Goal: Answer question/provide support: Share knowledge or assist other users

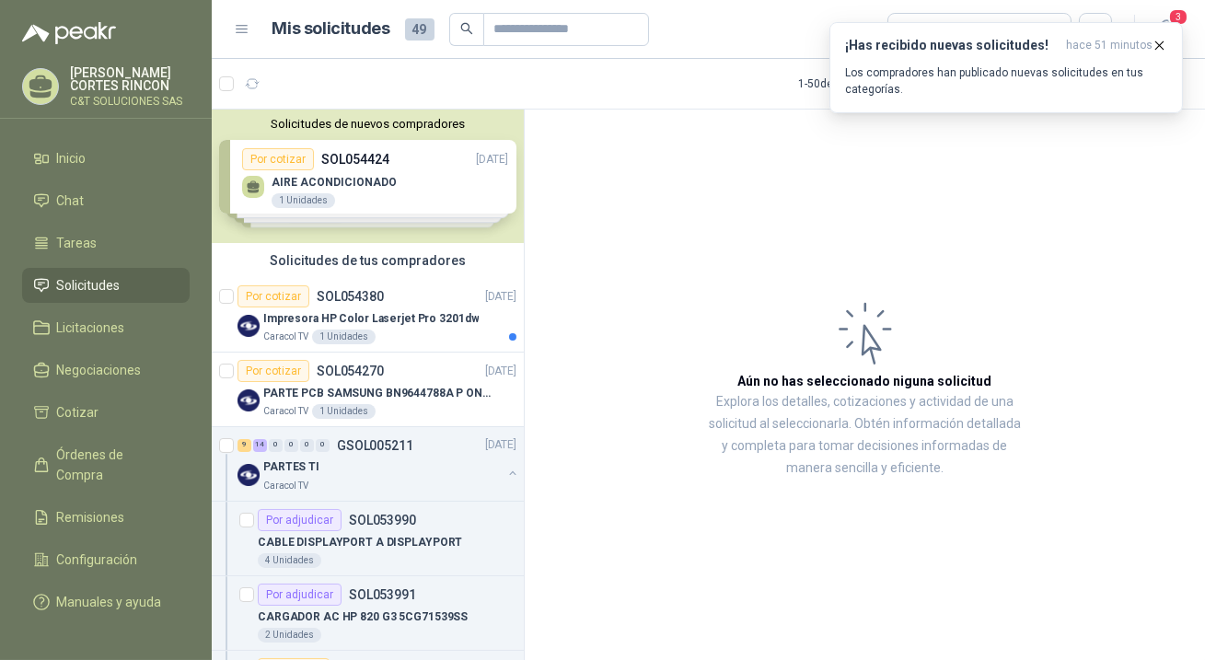
scroll to position [83, 0]
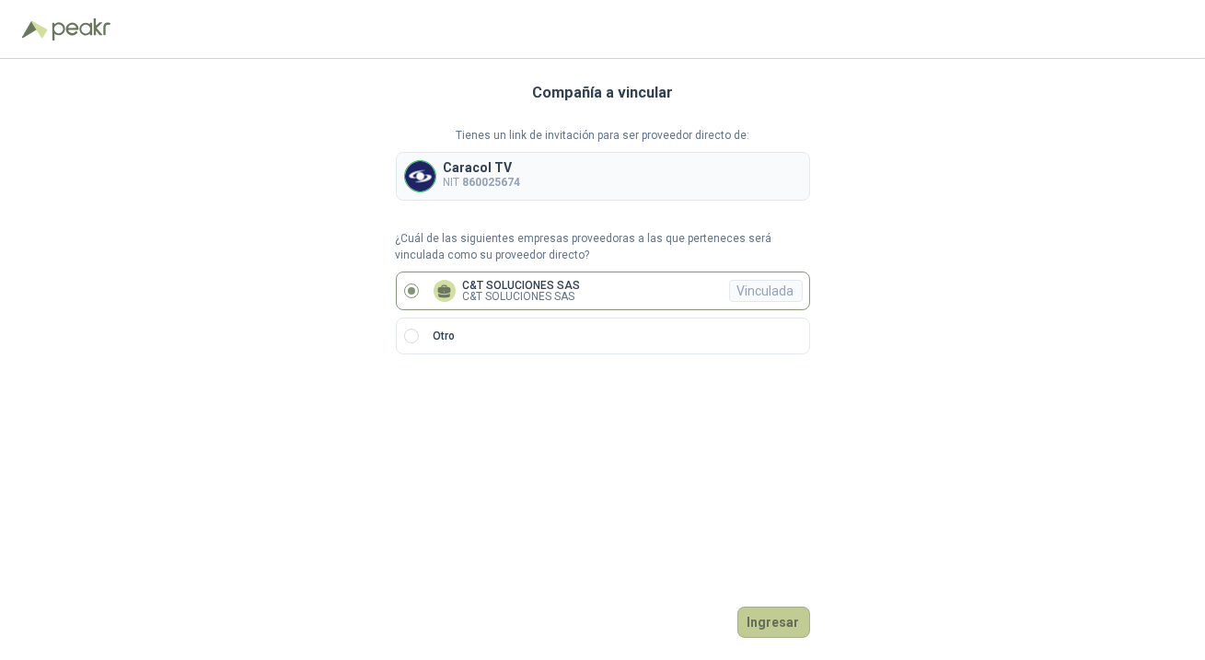
click at [764, 622] on button "Ingresar" at bounding box center [774, 622] width 73 height 31
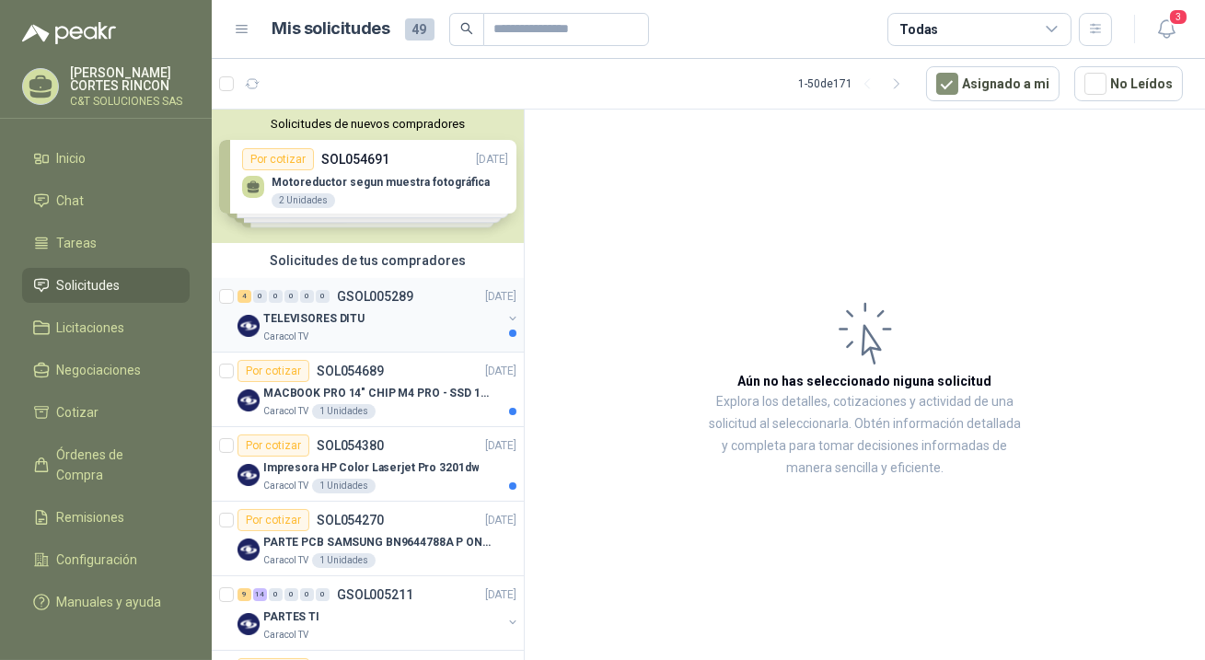
click at [283, 296] on div "4 0 0 0 0 0" at bounding box center [284, 296] width 92 height 13
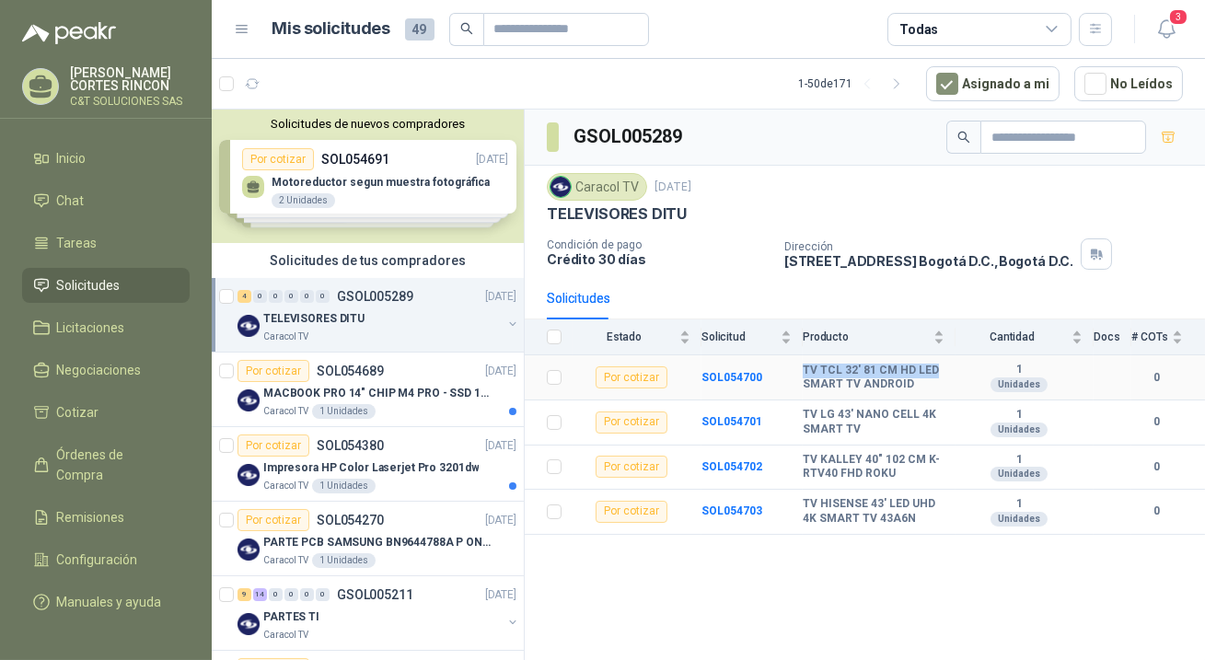
drag, startPoint x: 804, startPoint y: 368, endPoint x: 937, endPoint y: 369, distance: 133.5
click at [937, 369] on b "TV TCL 32' 81 CM HD LED SMART TV ANDROID" at bounding box center [874, 378] width 142 height 29
copy b "TV TCL 32' 81 CM HD LED"
click at [643, 379] on div "Por cotizar" at bounding box center [632, 377] width 72 height 22
click at [750, 372] on b "SOL054700" at bounding box center [732, 377] width 61 height 13
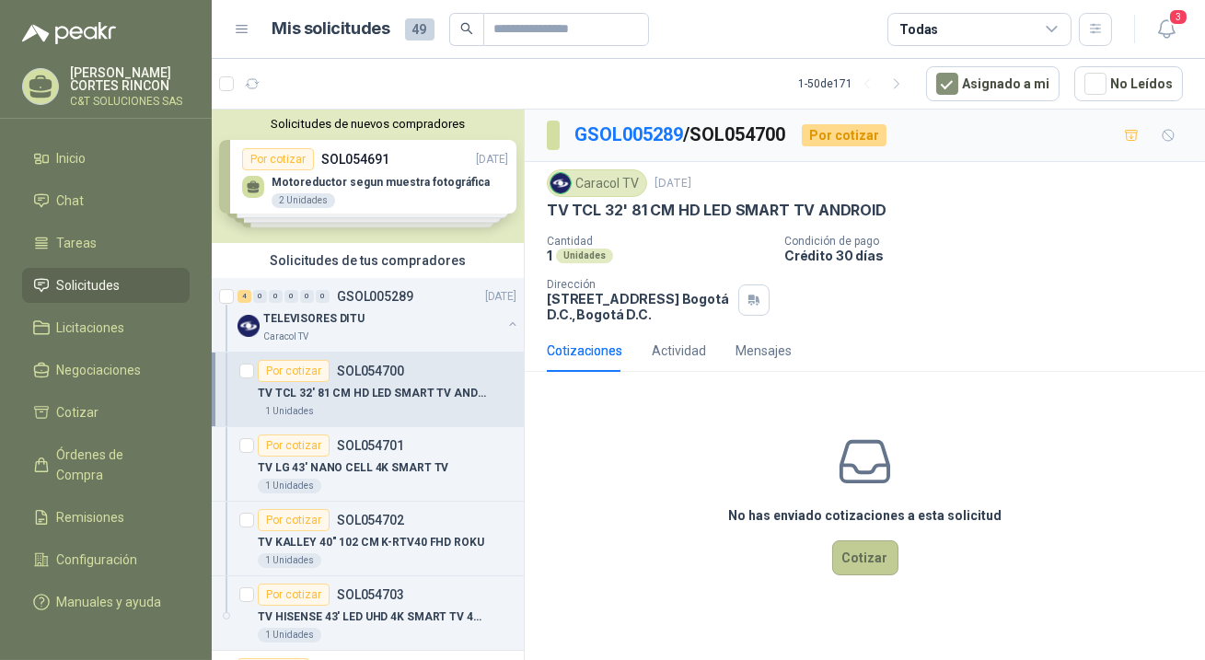
click at [869, 557] on button "Cotizar" at bounding box center [865, 558] width 66 height 35
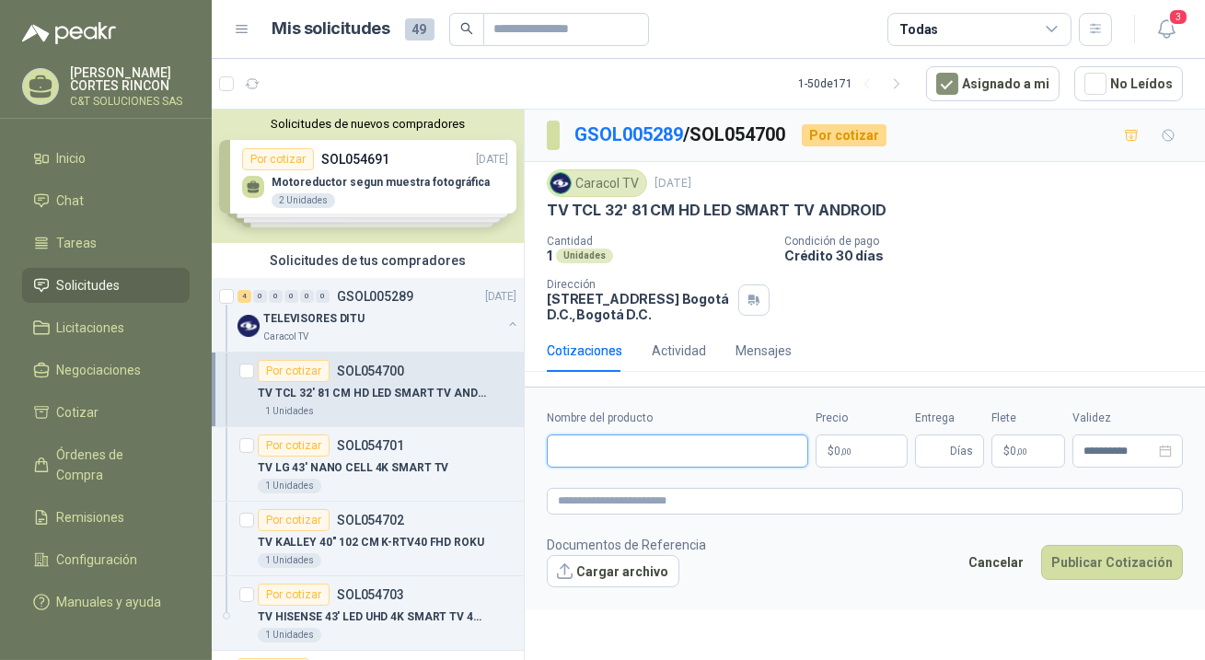
click at [672, 466] on input "Nombre del producto" at bounding box center [678, 451] width 262 height 33
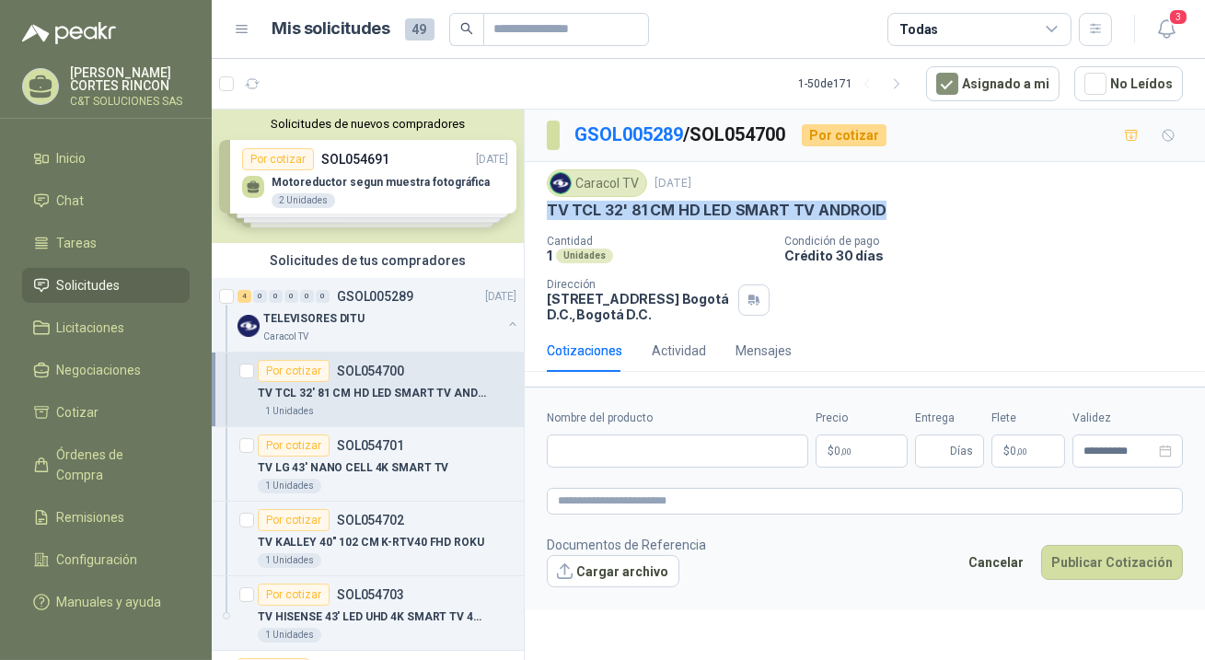
drag, startPoint x: 549, startPoint y: 205, endPoint x: 875, endPoint y: 207, distance: 326.0
click at [875, 207] on div "TV TCL 32' 81 CM HD LED SMART TV ANDROID" at bounding box center [865, 210] width 636 height 19
copy p "TV TCL 32' 81 CM HD LED SMART TV ANDROID"
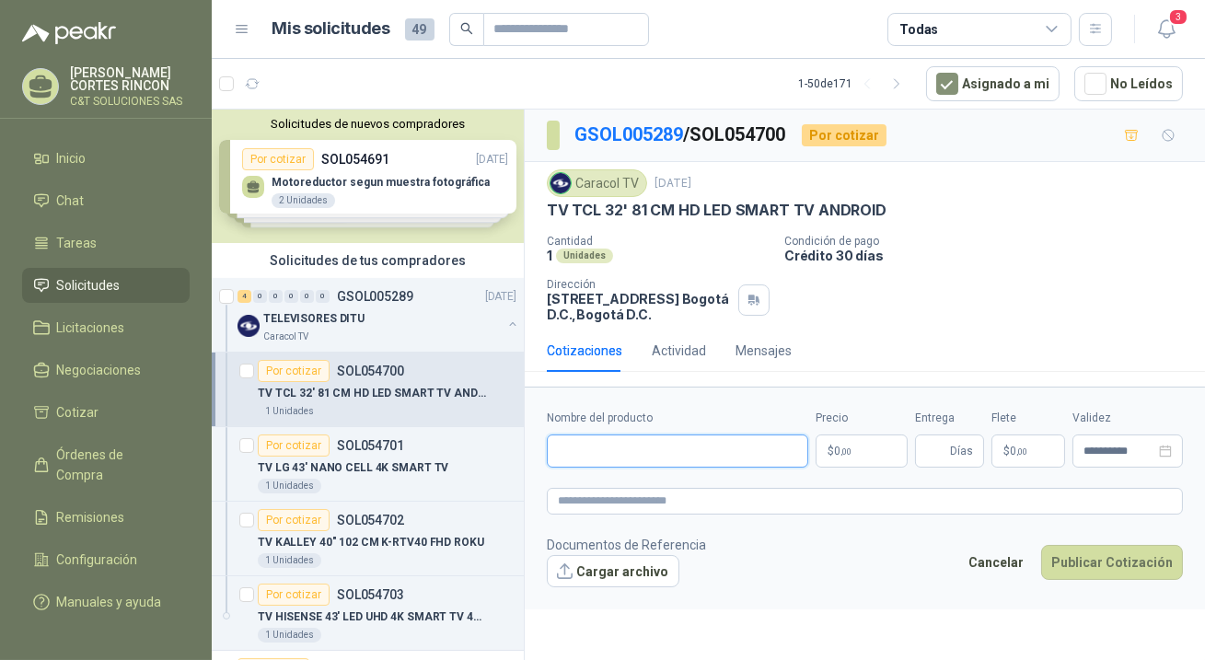
click at [650, 435] on input "Nombre del producto" at bounding box center [678, 451] width 262 height 33
paste input "**********"
type input "**********"
click at [847, 448] on span ",00" at bounding box center [846, 452] width 11 height 10
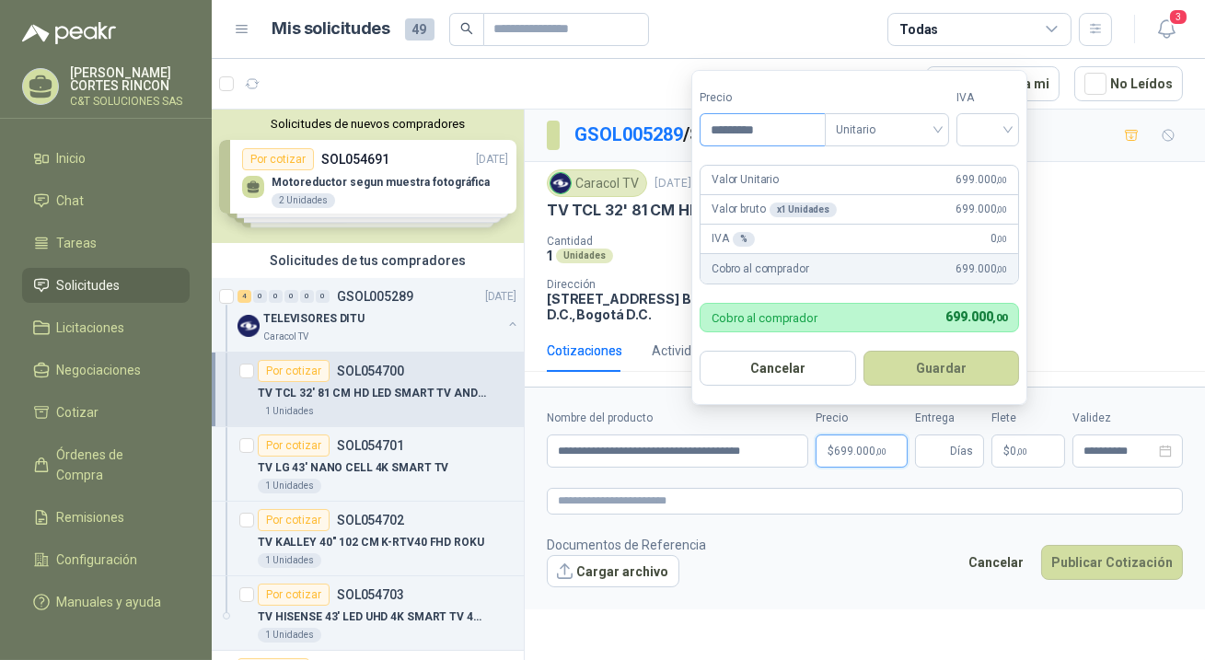
type input "*********"
click at [864, 351] on button "Guardar" at bounding box center [942, 368] width 157 height 35
click at [1019, 129] on div at bounding box center [988, 129] width 63 height 33
click at [991, 165] on div "19%" at bounding box center [992, 169] width 34 height 20
click at [930, 369] on button "Guardar" at bounding box center [945, 368] width 158 height 35
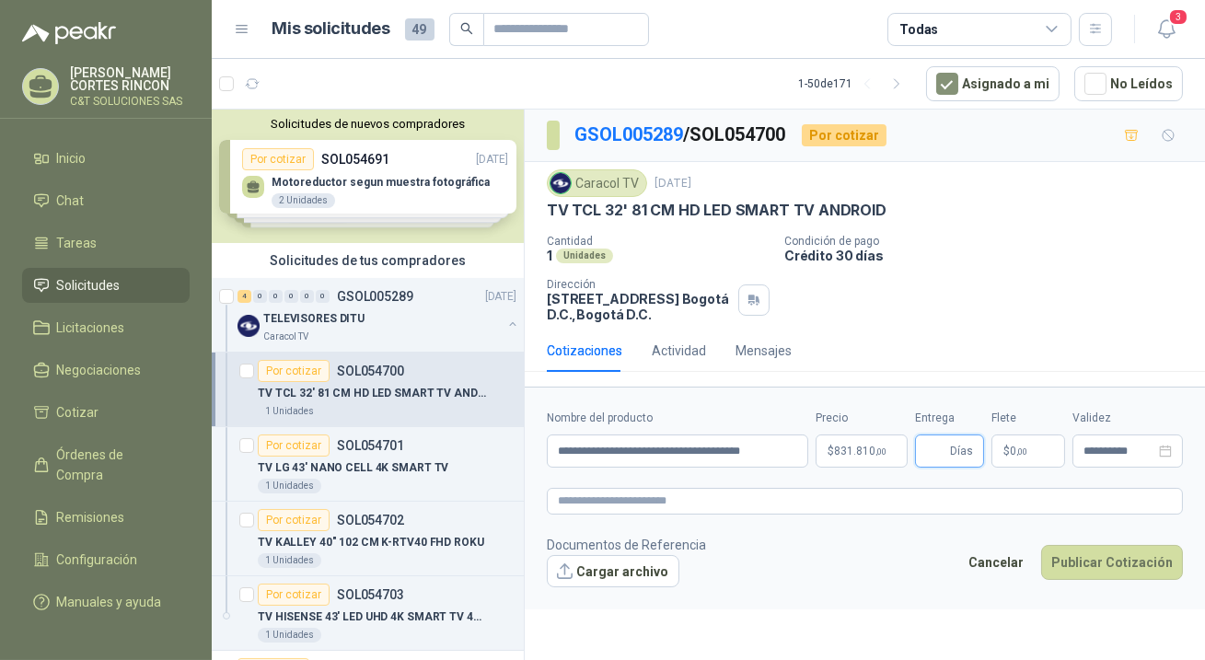
click at [947, 451] on input "Entrega" at bounding box center [936, 451] width 20 height 31
type input "*"
click at [1068, 565] on button "Publicar Cotización" at bounding box center [1112, 562] width 142 height 35
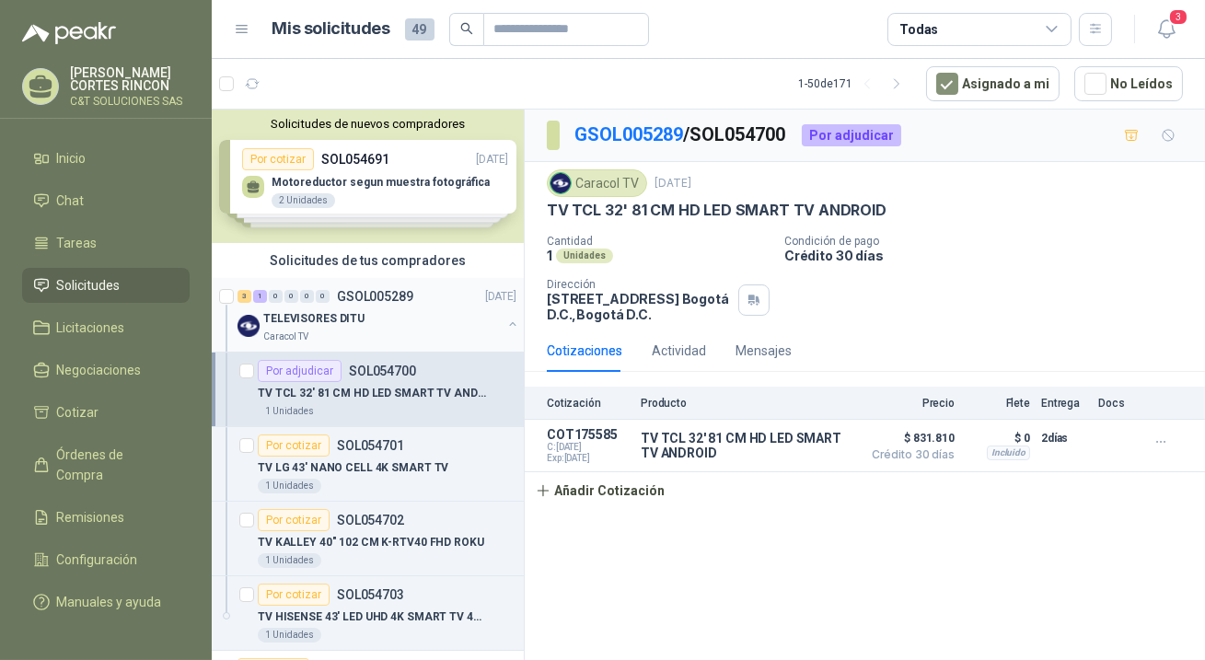
click at [295, 288] on div "3 1 0 0 0 0 GSOL005289 [DATE]" at bounding box center [379, 296] width 283 height 22
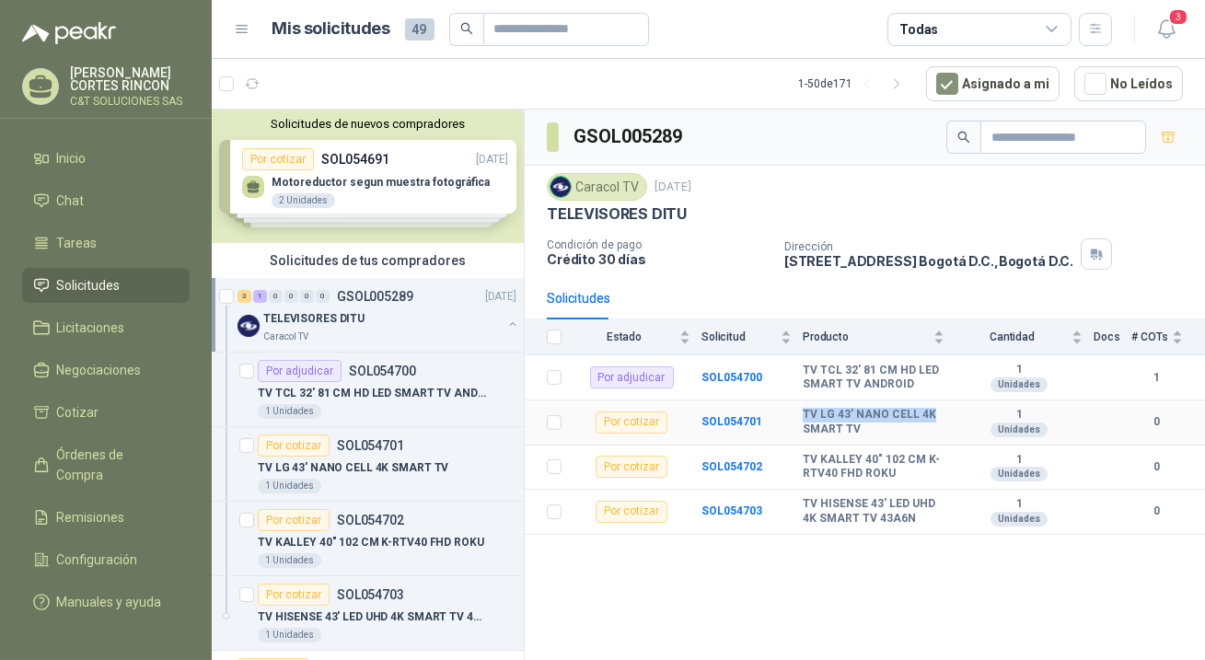
drag, startPoint x: 805, startPoint y: 414, endPoint x: 929, endPoint y: 417, distance: 124.3
click at [929, 417] on b "TV LG 43' NANO CELL 4K SMART TV" at bounding box center [874, 422] width 142 height 29
copy b "TV LG 43' NANO CELL 4K"
click at [716, 419] on b "SOL054701" at bounding box center [732, 421] width 61 height 13
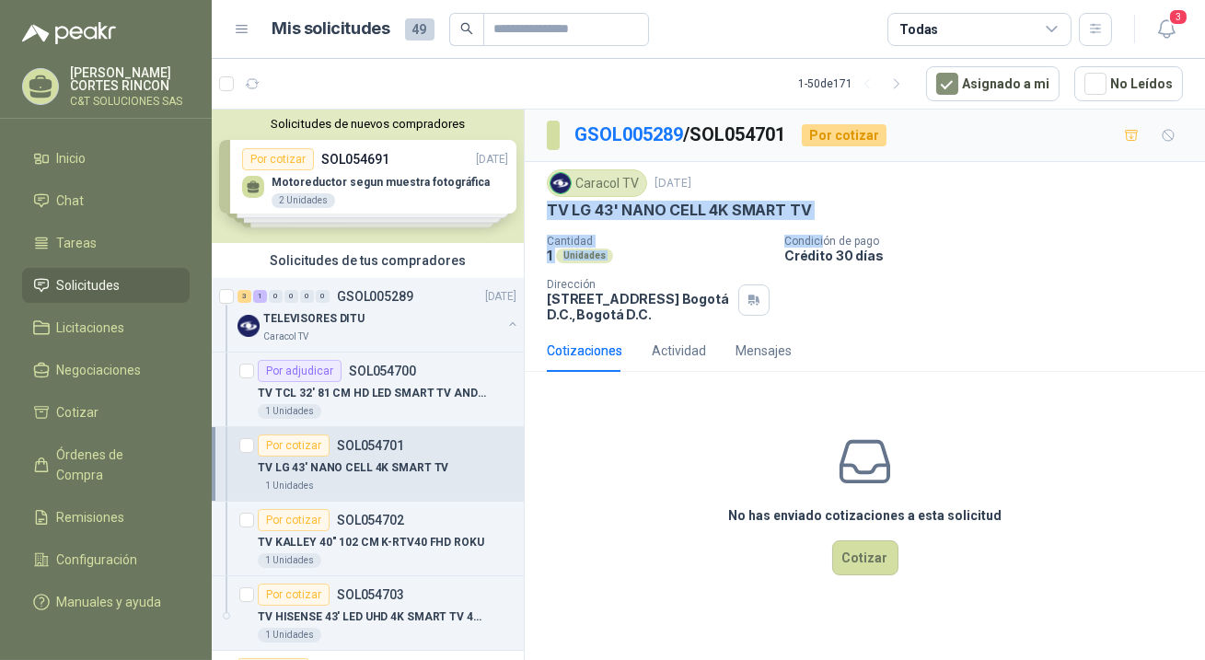
drag, startPoint x: 546, startPoint y: 209, endPoint x: 820, endPoint y: 232, distance: 275.4
click at [820, 232] on div "Caracol TV [DATE] TV LG 43' NANO CELL 4K SMART TV Cantidad 1 Unidades Condición…" at bounding box center [865, 245] width 636 height 153
click at [833, 208] on div "TV LG 43' NANO CELL 4K SMART TV" at bounding box center [865, 210] width 636 height 19
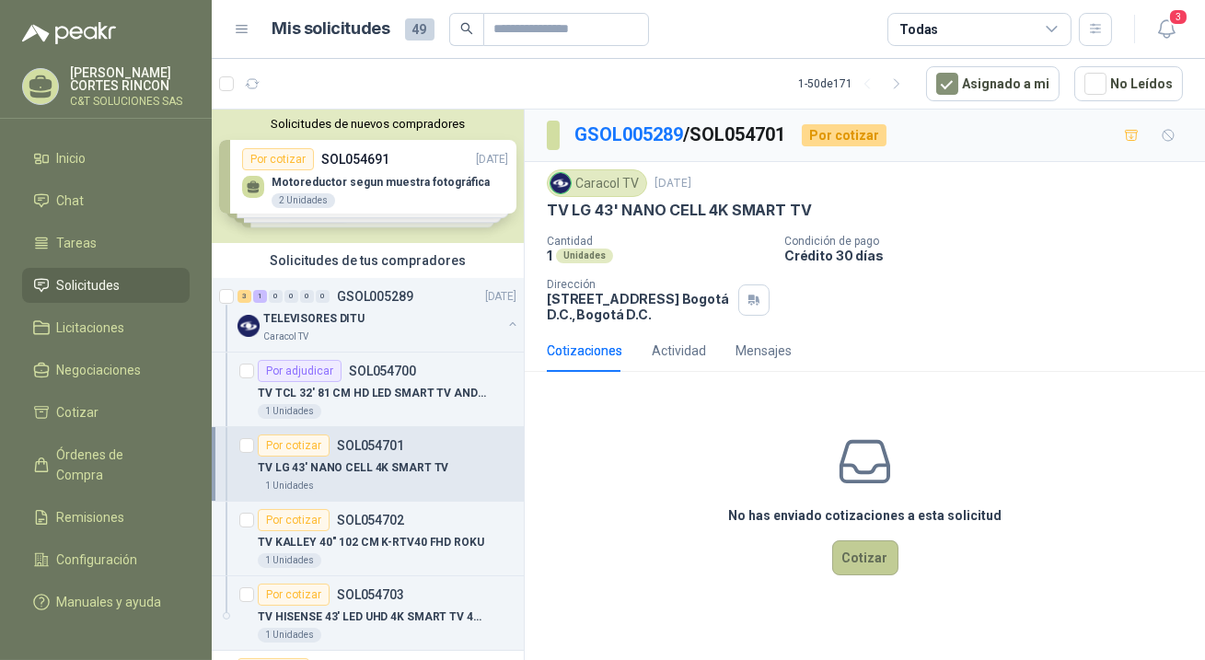
click at [855, 563] on button "Cotizar" at bounding box center [865, 558] width 66 height 35
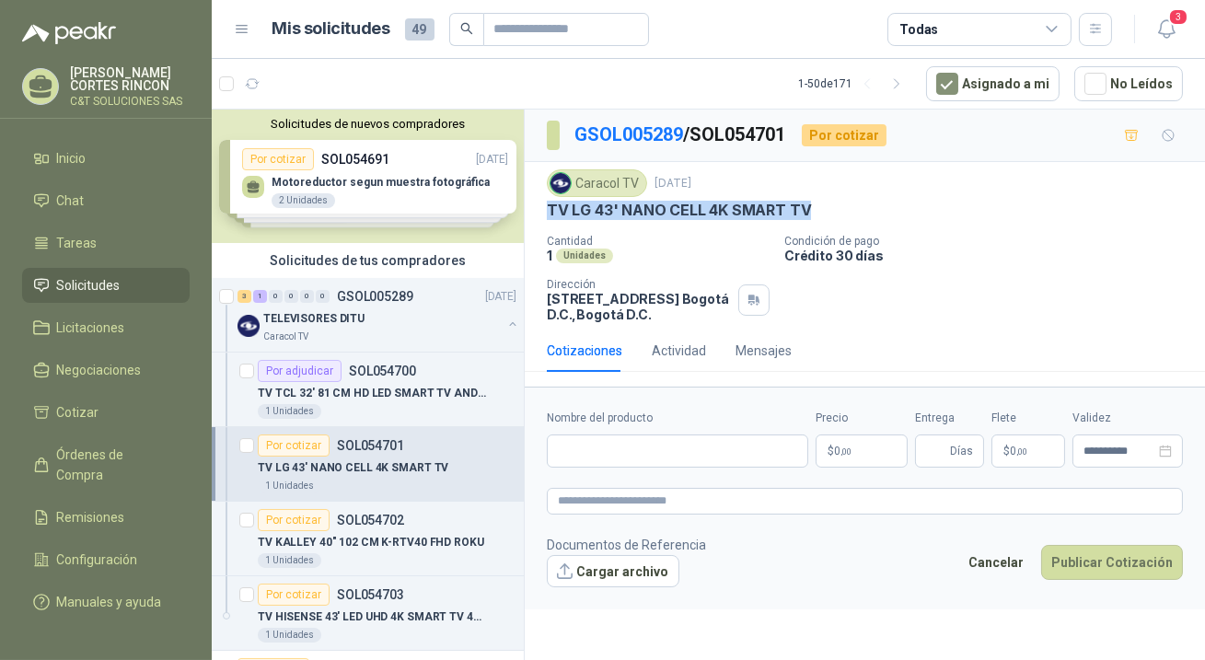
drag, startPoint x: 553, startPoint y: 204, endPoint x: 826, endPoint y: 221, distance: 274.0
click at [826, 221] on div "Caracol TV [DATE] TV LG 43' NANO CELL 4K SMART TV Cantidad 1 Unidades Condición…" at bounding box center [865, 245] width 636 height 153
copy p "TV LG 43' NANO CELL 4K SMART TV"
click at [555, 443] on input "Nombre del producto" at bounding box center [678, 451] width 262 height 33
paste input "**********"
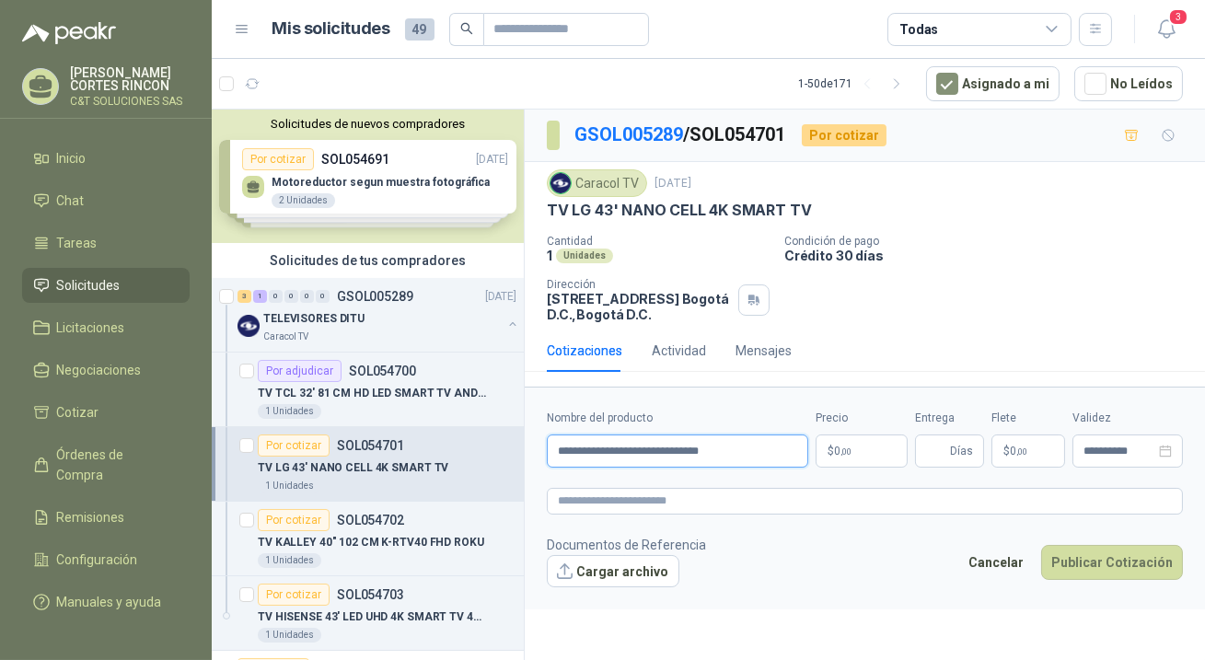
type input "**********"
click at [878, 447] on p "$ 0 ,00" at bounding box center [862, 451] width 92 height 33
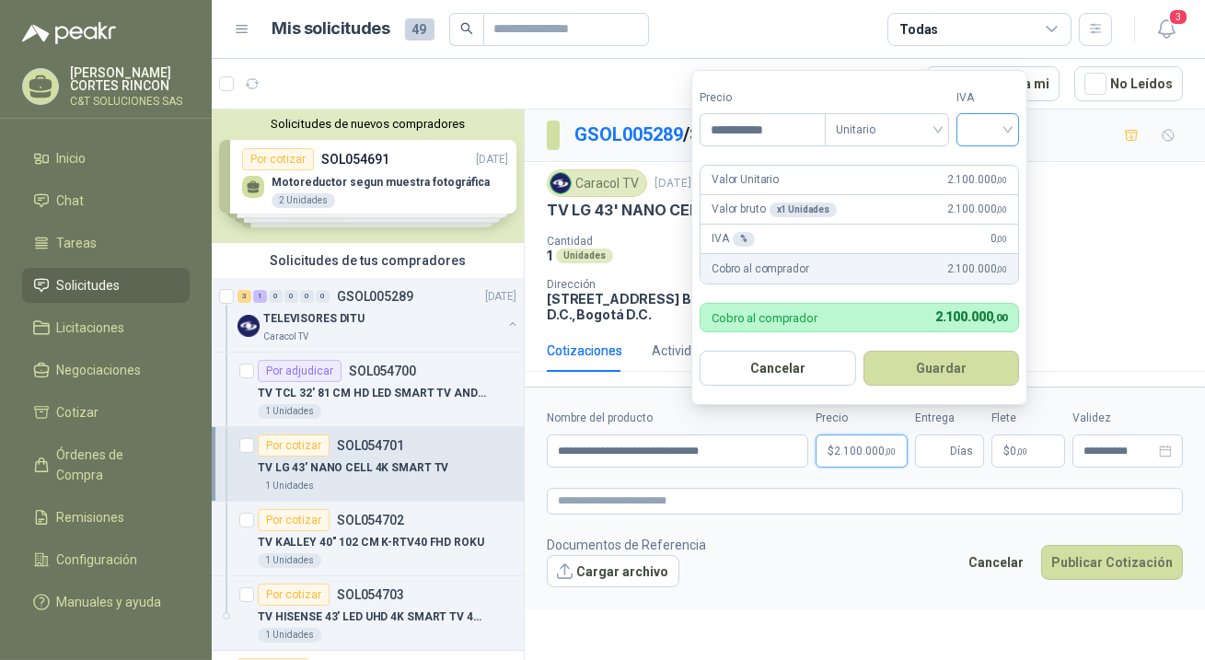
type input "**********"
click at [976, 133] on input "search" at bounding box center [988, 128] width 41 height 28
click at [963, 165] on div "19 5 19% 5% 0%" at bounding box center [992, 199] width 64 height 96
click at [979, 168] on div "19%" at bounding box center [992, 169] width 34 height 20
click at [966, 375] on button "Guardar" at bounding box center [945, 368] width 158 height 35
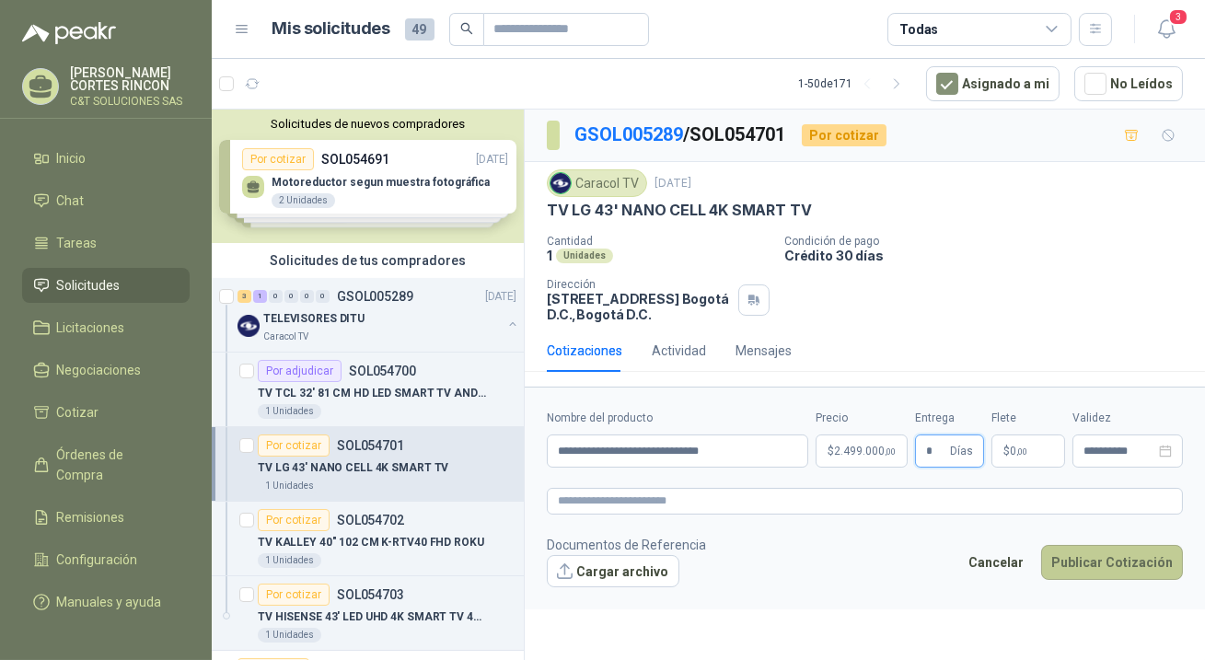
type input "*"
click at [1088, 562] on button "Publicar Cotización" at bounding box center [1112, 562] width 142 height 35
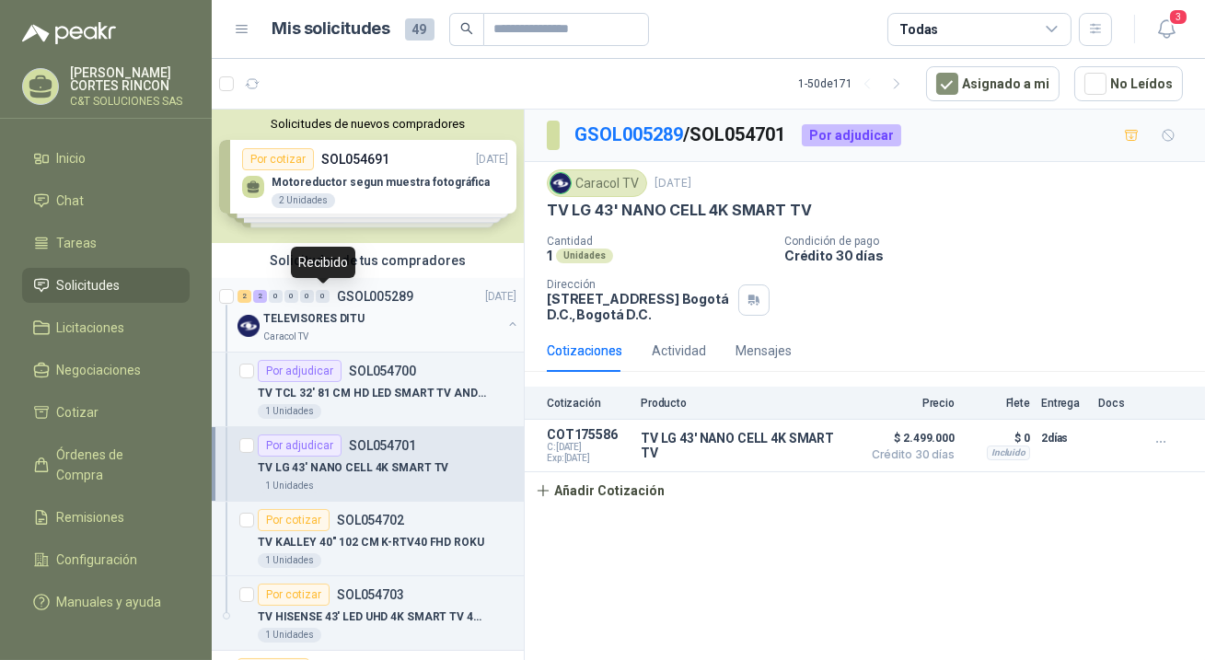
click at [325, 291] on div "0" at bounding box center [323, 296] width 14 height 13
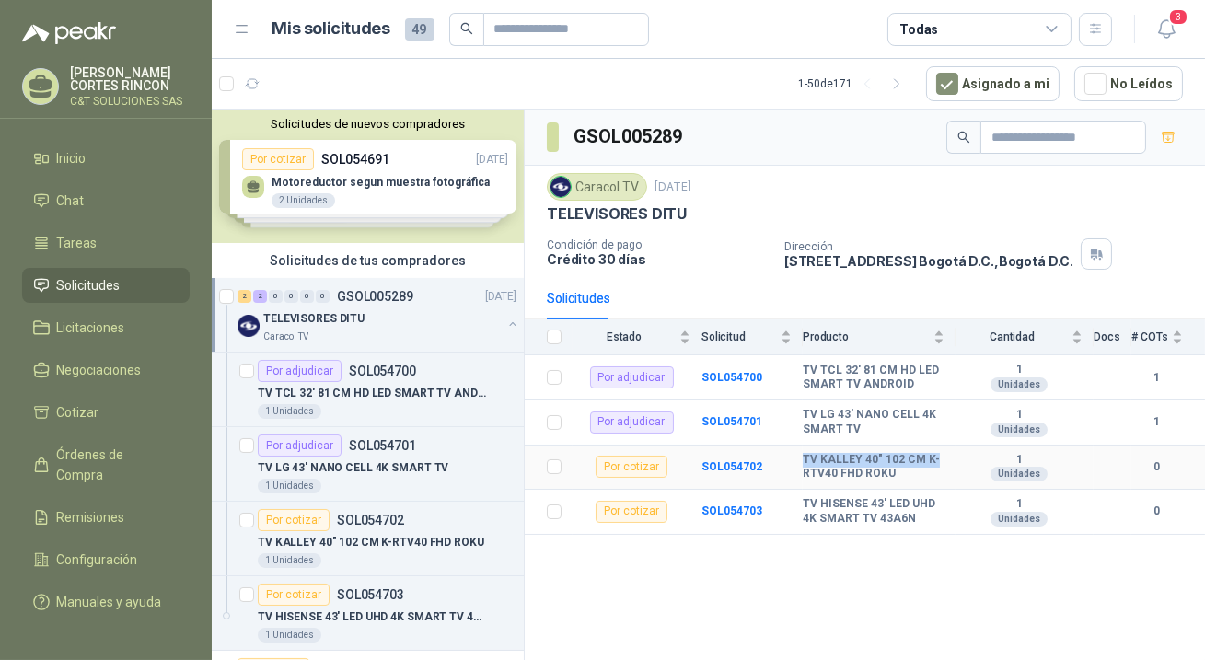
drag, startPoint x: 804, startPoint y: 457, endPoint x: 934, endPoint y: 459, distance: 129.9
click at [934, 459] on b "TV KALLEY 40" 102 CM K-RTV40 FHD ROKU" at bounding box center [874, 467] width 142 height 29
copy b "TV KALLEY 40" 102 CM K-"
drag, startPoint x: 803, startPoint y: 508, endPoint x: 939, endPoint y: 506, distance: 136.3
click at [939, 506] on b "TV HISENSE 43' LED UHD 4K SMART TV 43A6N" at bounding box center [874, 511] width 142 height 29
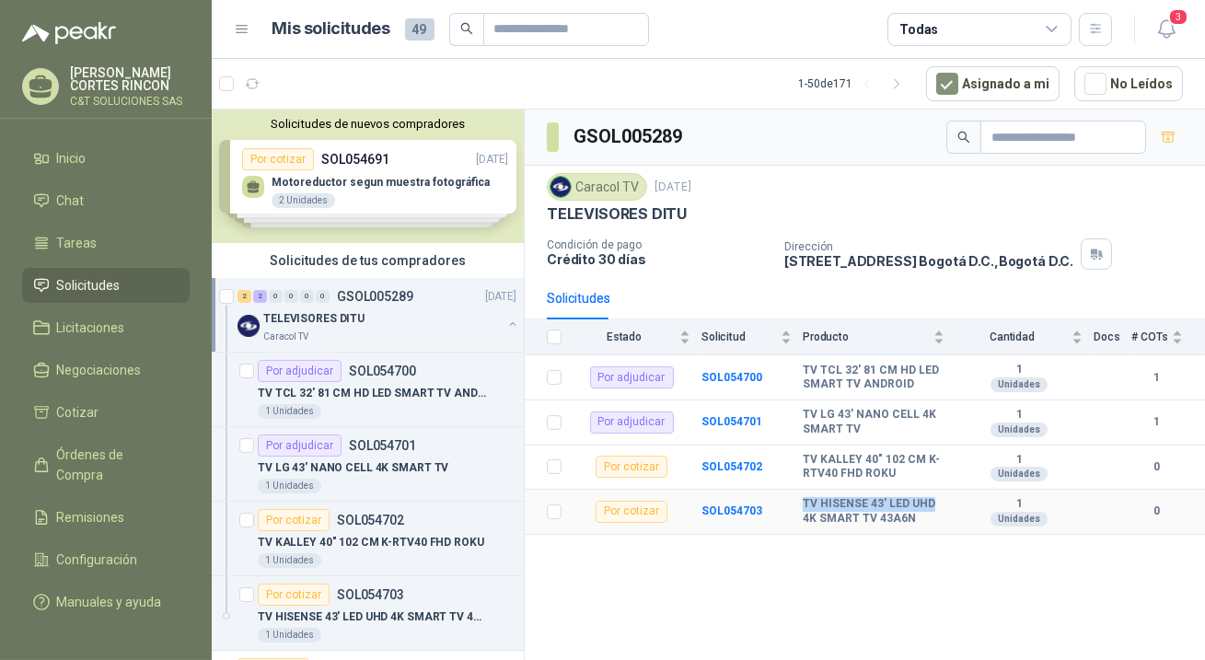
copy b "TV HISENSE 43' LED UHD"
click at [717, 510] on b "SOL054703" at bounding box center [732, 511] width 61 height 13
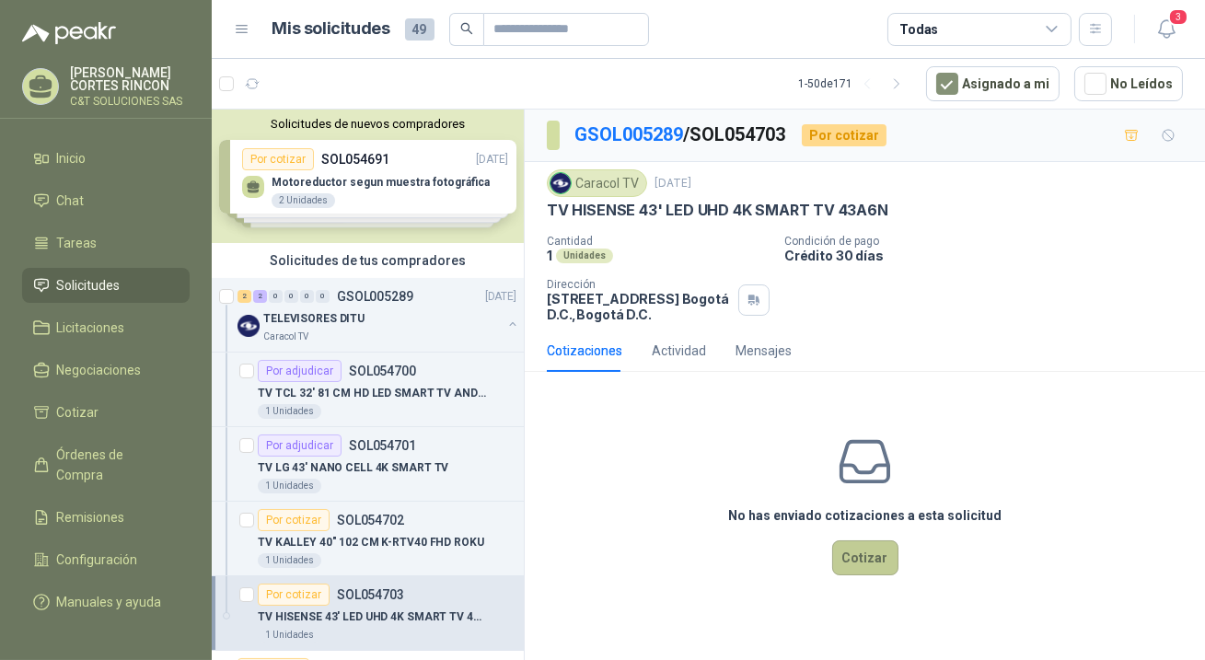
click at [860, 550] on button "Cotizar" at bounding box center [865, 558] width 66 height 35
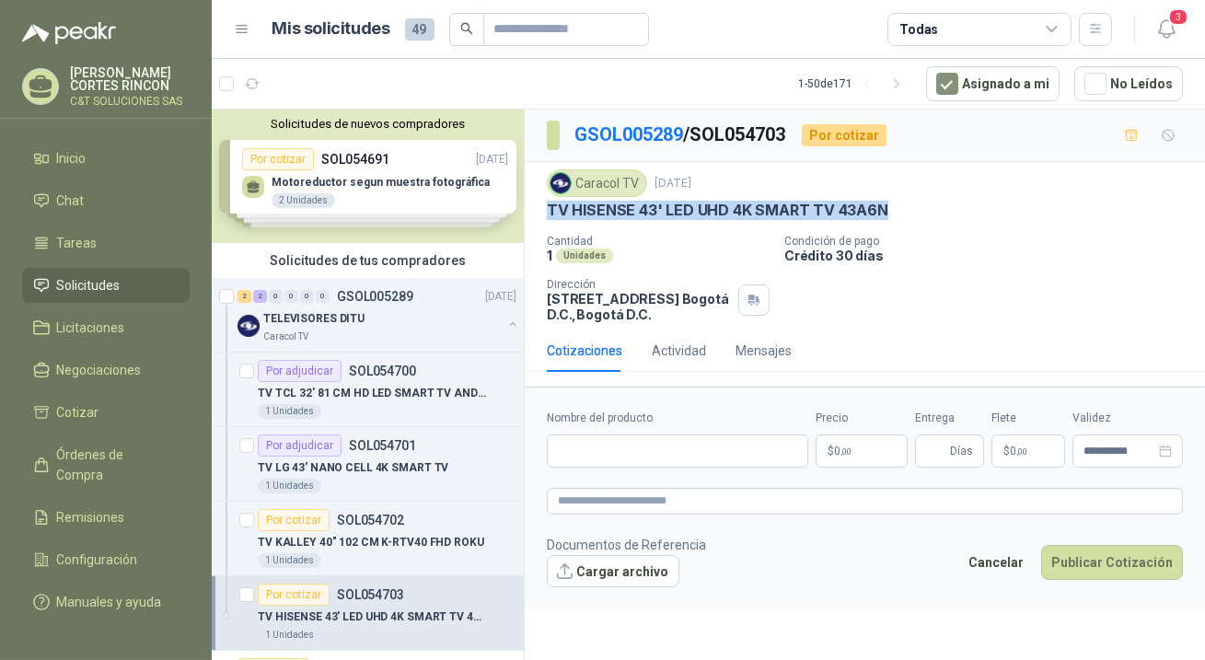
drag, startPoint x: 547, startPoint y: 208, endPoint x: 885, endPoint y: 217, distance: 338.1
click at [885, 217] on div "TV HISENSE 43' LED UHD 4K SMART TV 43A6N" at bounding box center [865, 210] width 636 height 19
copy p "TV HISENSE 43' LED UHD 4K SMART TV 43A6N"
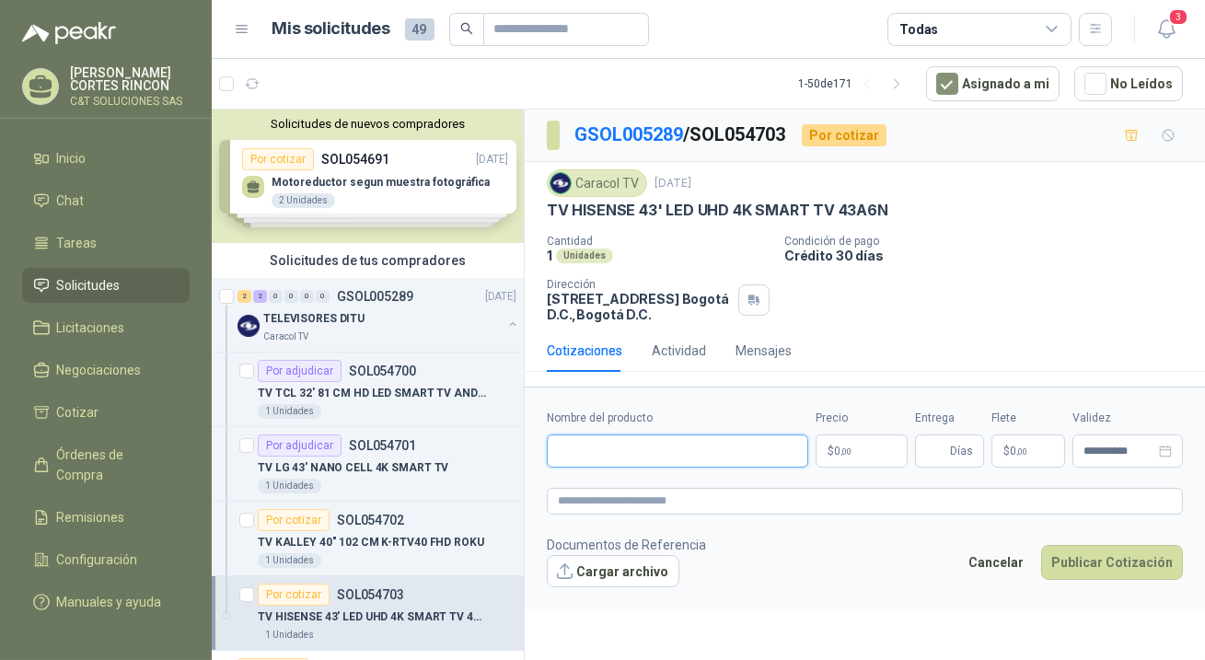
click at [626, 447] on input "Nombre del producto" at bounding box center [678, 451] width 262 height 33
paste input "**********"
type input "**********"
click at [857, 446] on p "$ 0 ,00" at bounding box center [862, 451] width 92 height 33
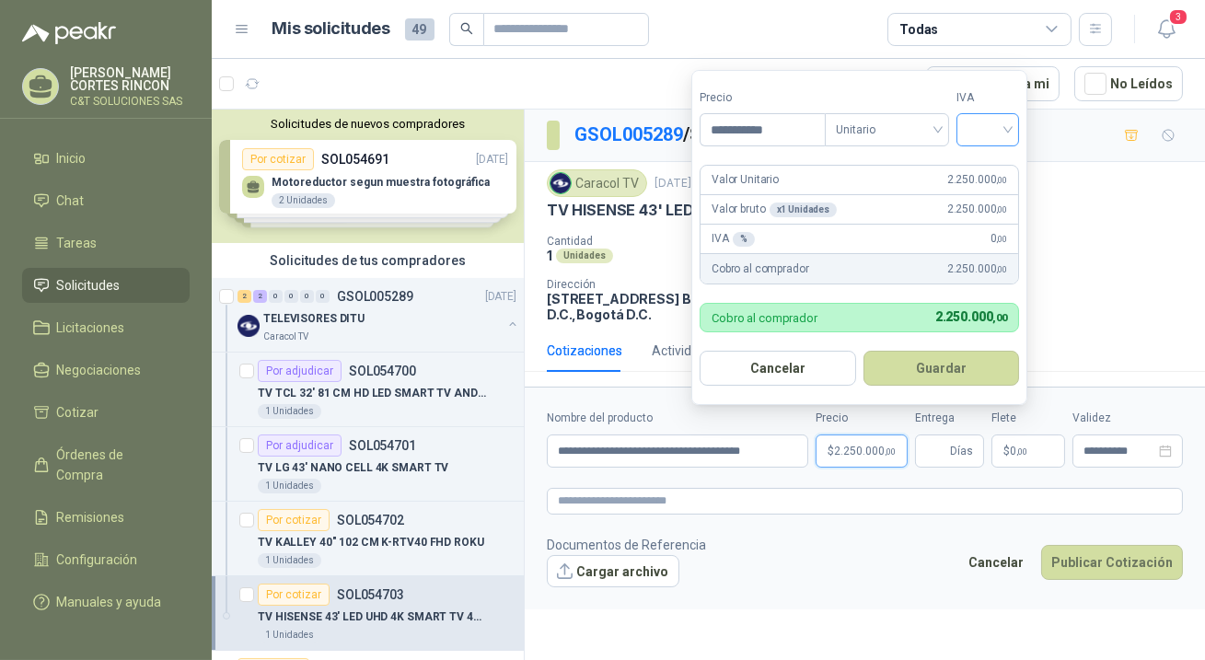
type input "**********"
click at [988, 131] on input "search" at bounding box center [988, 128] width 41 height 28
click at [985, 157] on div "19%" at bounding box center [992, 169] width 56 height 29
click at [962, 364] on button "Guardar" at bounding box center [945, 368] width 158 height 35
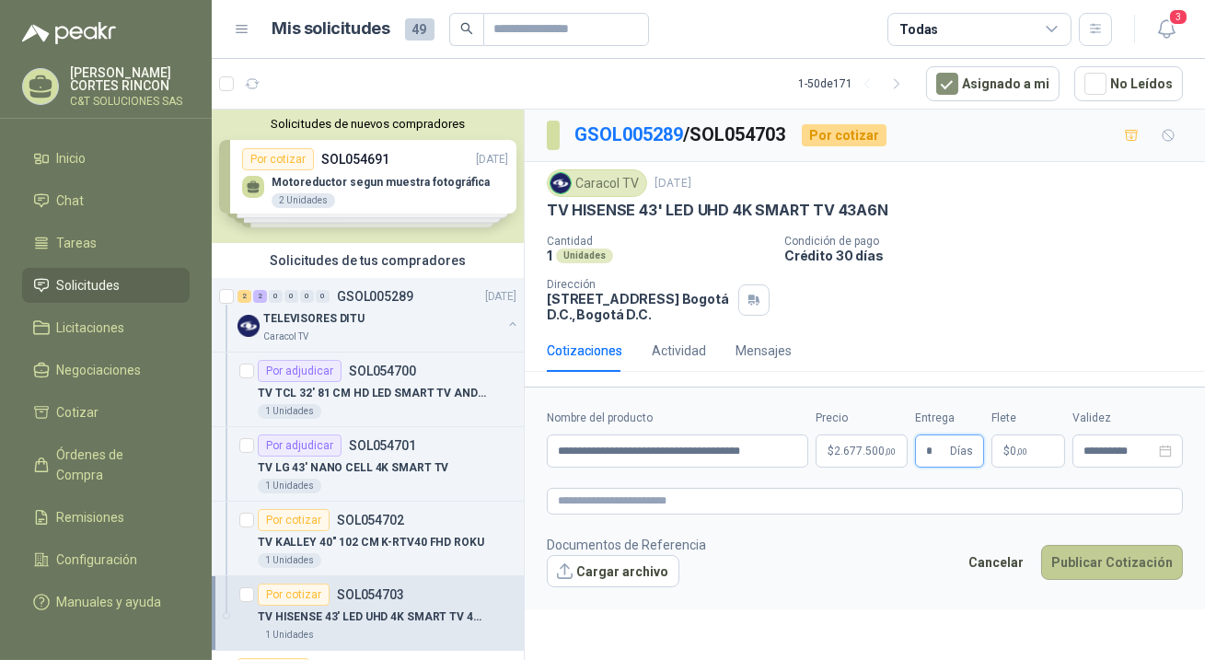
type input "*"
click at [1095, 562] on button "Publicar Cotización" at bounding box center [1112, 562] width 142 height 35
